Goal: Entertainment & Leisure: Consume media (video, audio)

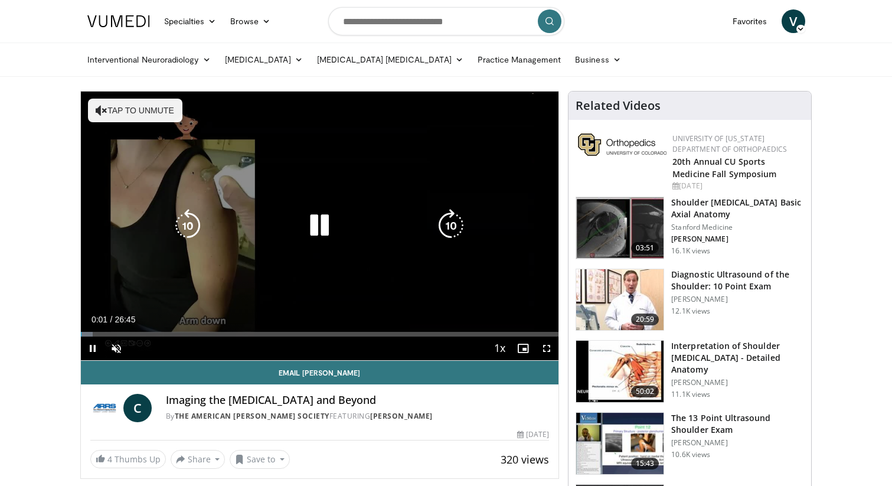
click at [416, 211] on div "10 seconds Tap to unmute" at bounding box center [320, 225] width 478 height 269
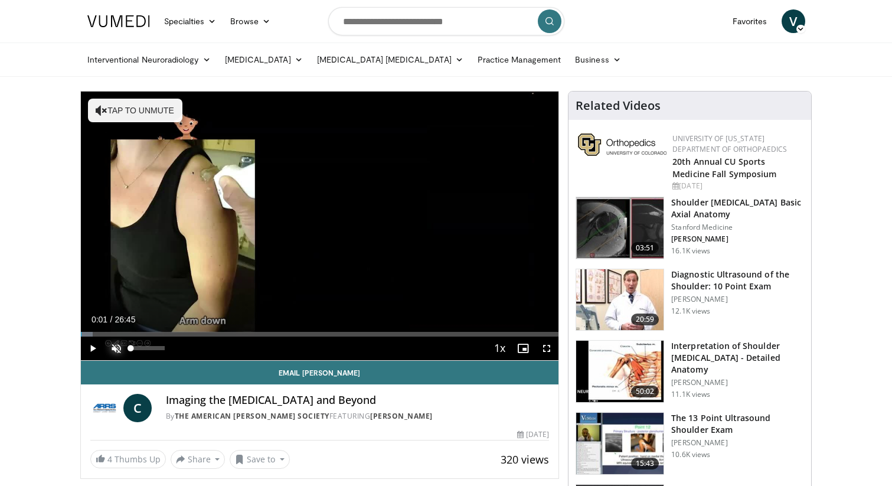
click at [116, 344] on span "Video Player" at bounding box center [116, 348] width 24 height 24
click at [93, 344] on span "Video Player" at bounding box center [93, 348] width 24 height 24
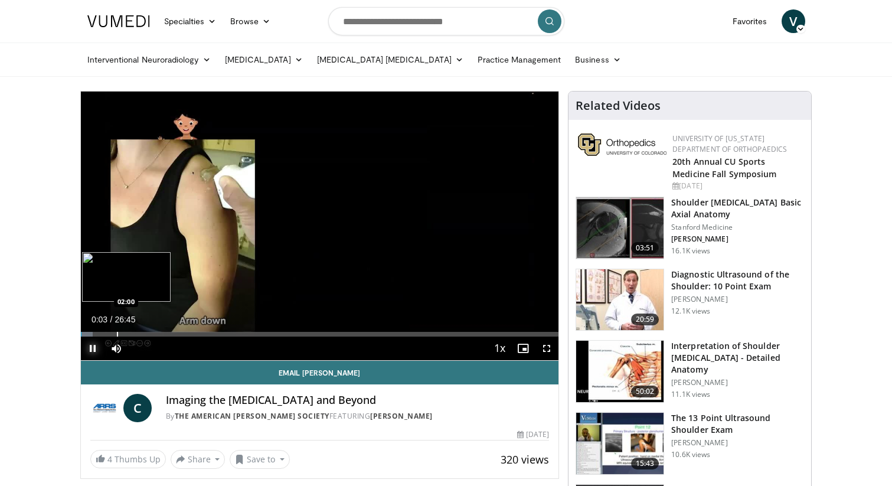
click at [117, 332] on div "Progress Bar" at bounding box center [117, 334] width 1 height 5
click at [133, 333] on div "Progress Bar" at bounding box center [133, 334] width 1 height 5
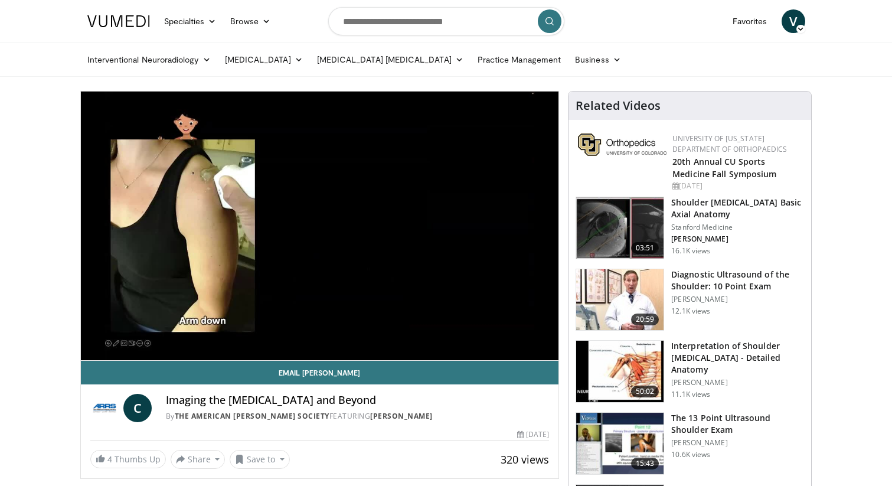
click at [150, 335] on div "10 seconds Tap to unmute" at bounding box center [320, 225] width 478 height 269
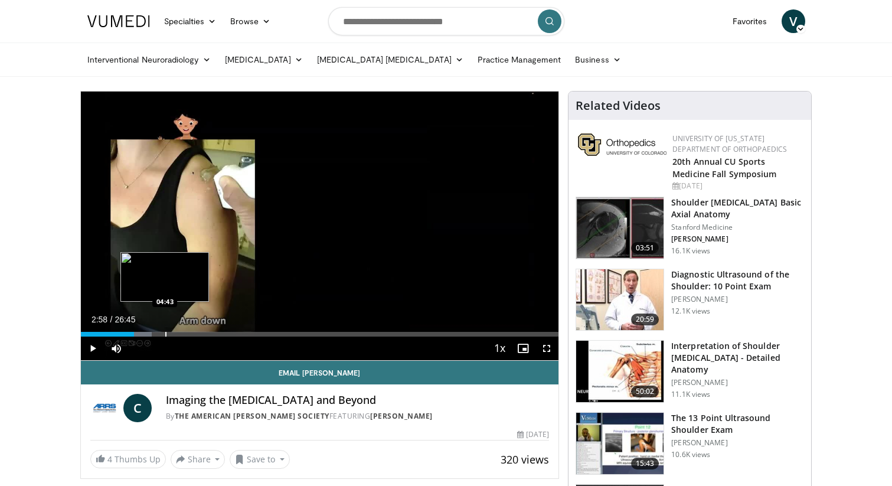
click at [165, 335] on div "Progress Bar" at bounding box center [165, 334] width 1 height 5
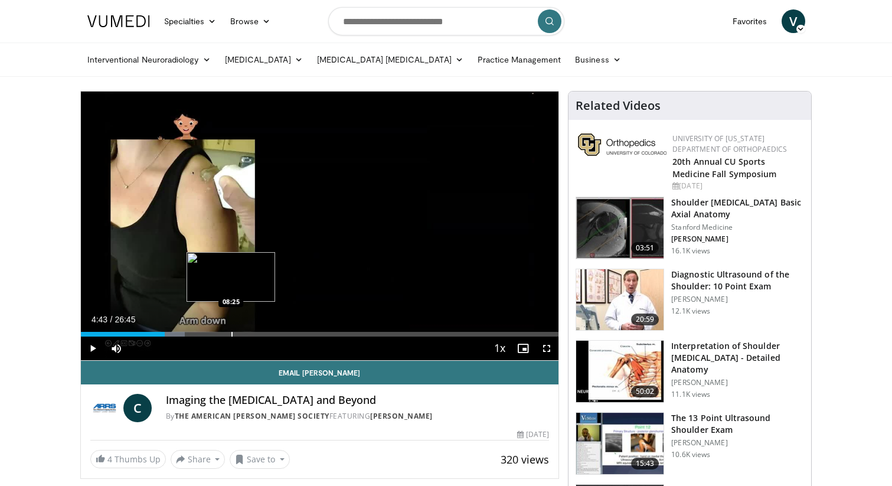
click at [231, 330] on div "Loaded : 21.77% 04:43 08:25" at bounding box center [320, 330] width 478 height 11
click at [97, 345] on span "Video Player" at bounding box center [93, 348] width 24 height 24
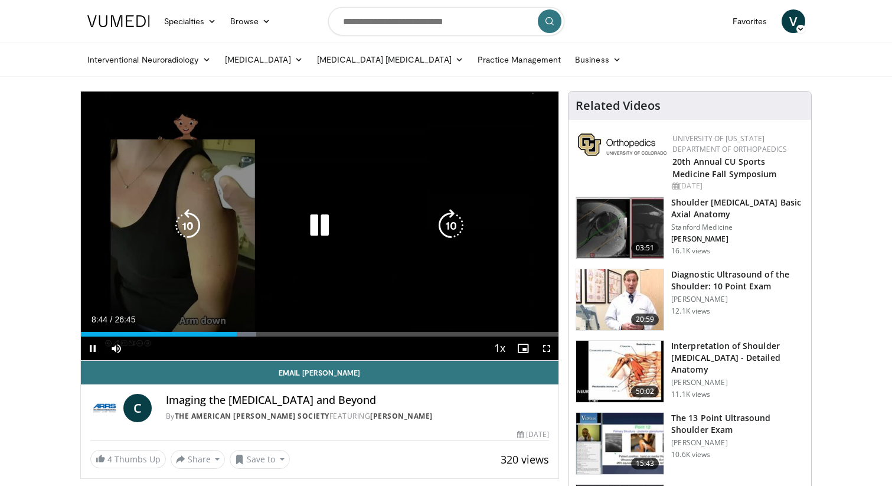
click at [455, 228] on icon "Video Player" at bounding box center [450, 225] width 33 height 33
click at [449, 221] on icon "Video Player" at bounding box center [450, 225] width 33 height 33
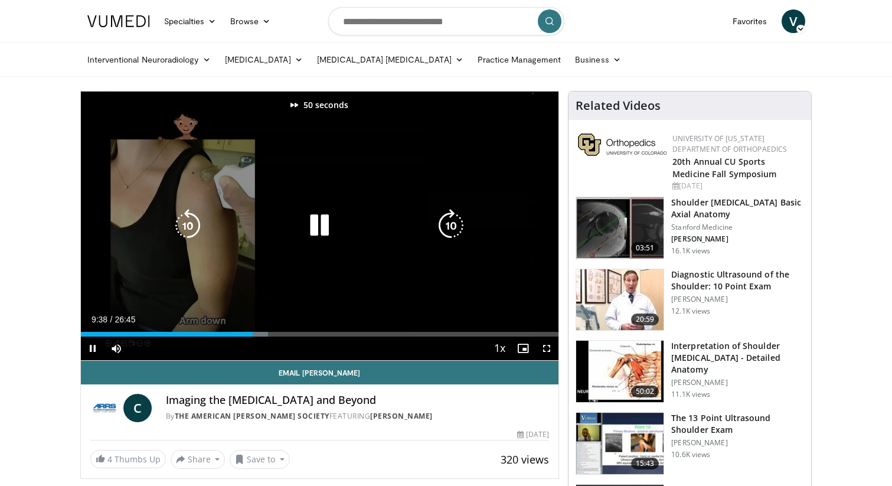
click at [449, 221] on icon "Video Player" at bounding box center [450, 225] width 33 height 33
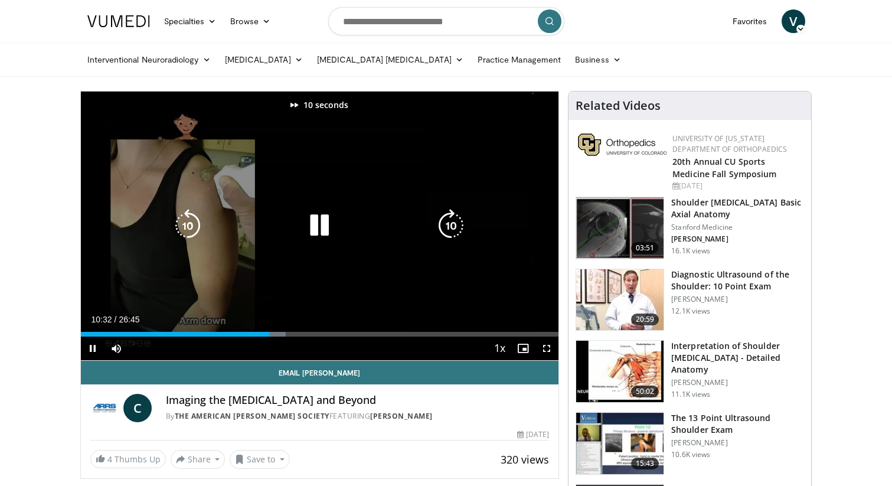
click at [449, 221] on icon "Video Player" at bounding box center [450, 225] width 33 height 33
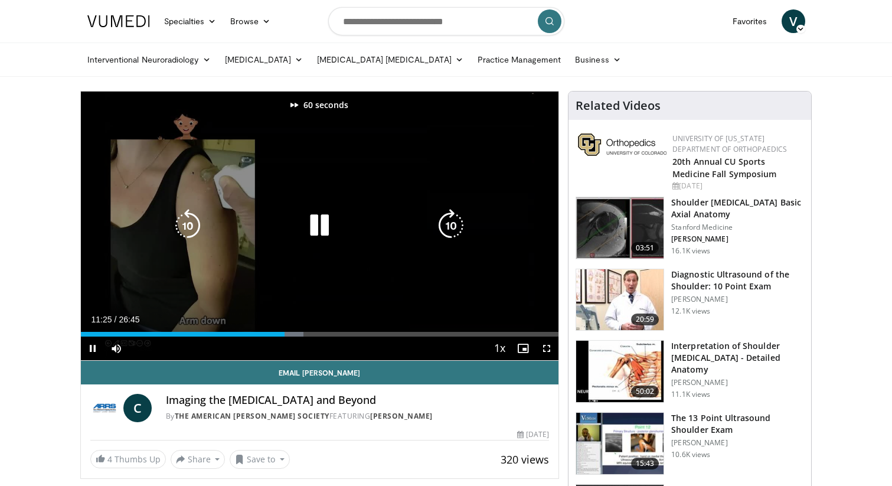
click at [449, 221] on icon "Video Player" at bounding box center [450, 225] width 33 height 33
click at [302, 212] on div "100 seconds Tap to unmute" at bounding box center [320, 225] width 478 height 269
